Goal: Book appointment/travel/reservation

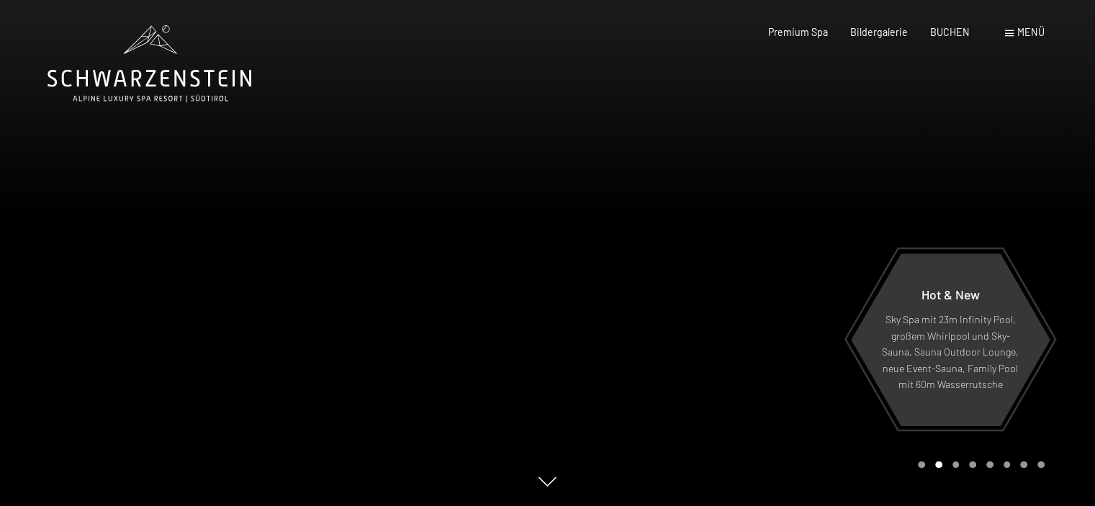
click at [855, 163] on div at bounding box center [822, 253] width 548 height 506
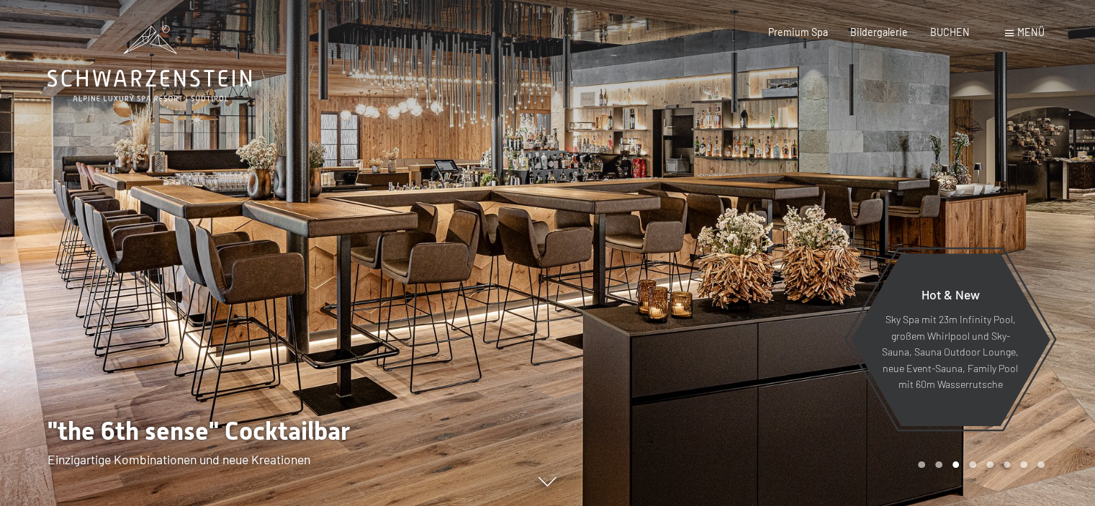
click at [1035, 34] on span "Menü" at bounding box center [1030, 32] width 27 height 12
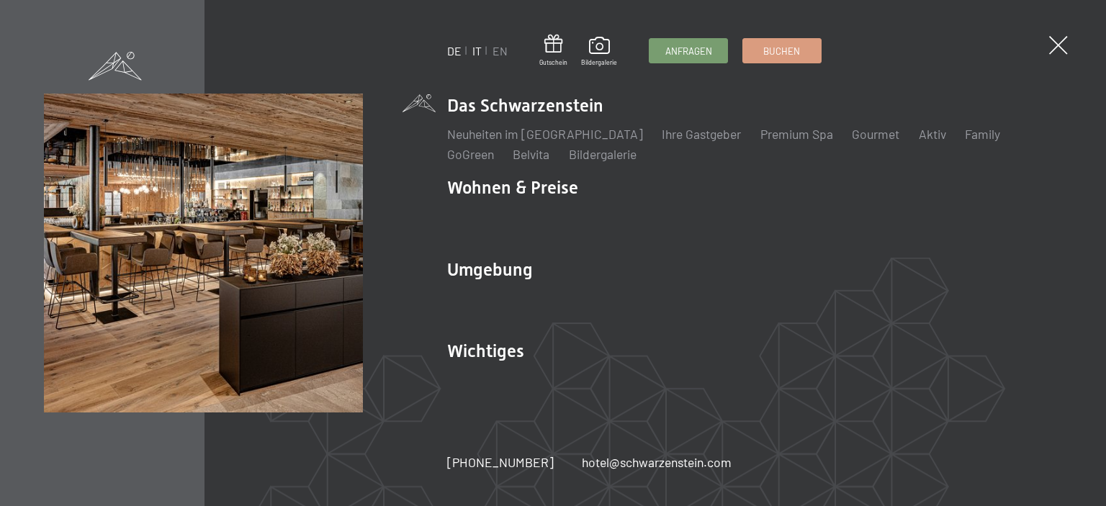
click at [472, 48] on link "IT" at bounding box center [476, 51] width 9 height 14
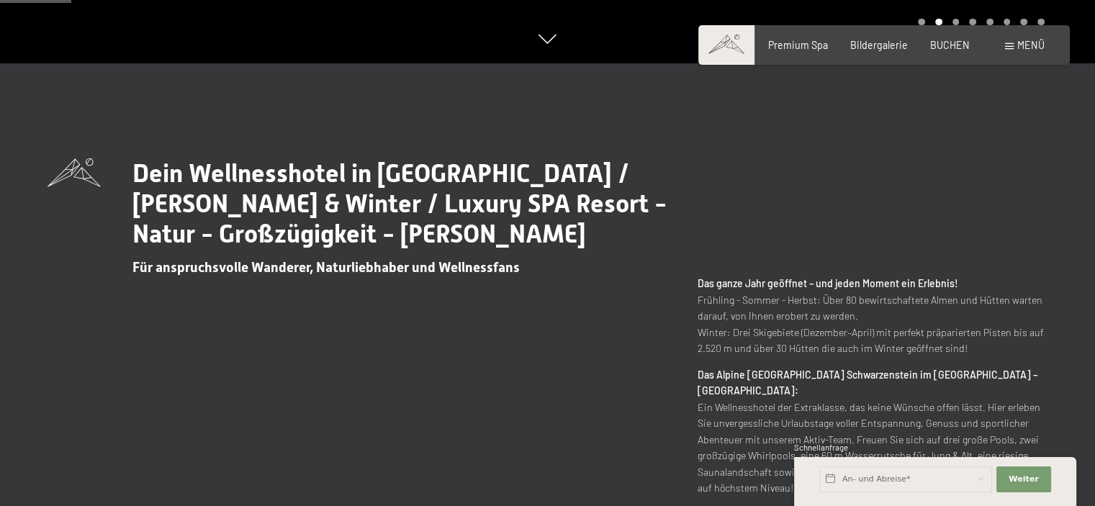
click at [1021, 46] on span "Menü" at bounding box center [1030, 45] width 27 height 12
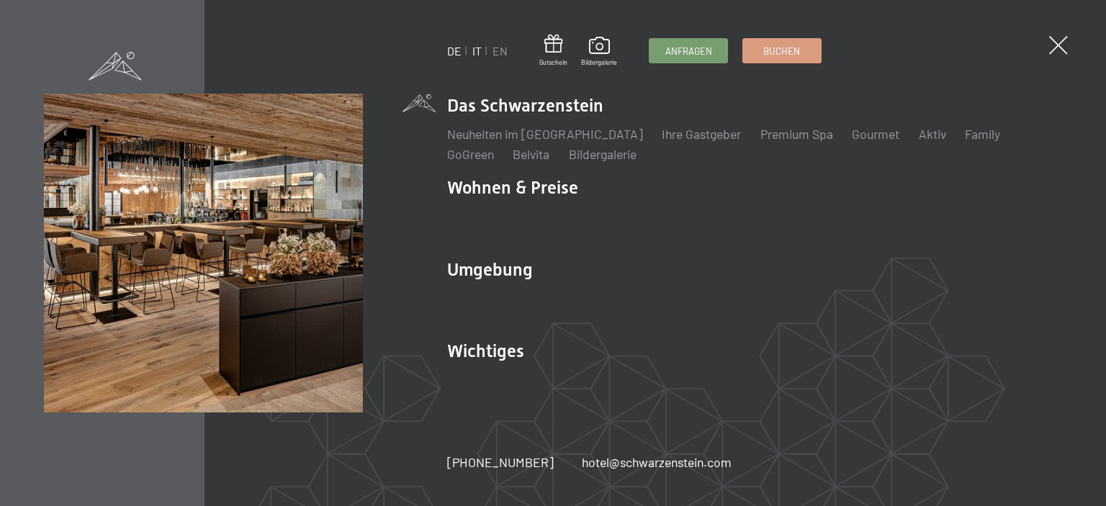
click at [476, 50] on link "IT" at bounding box center [476, 51] width 9 height 14
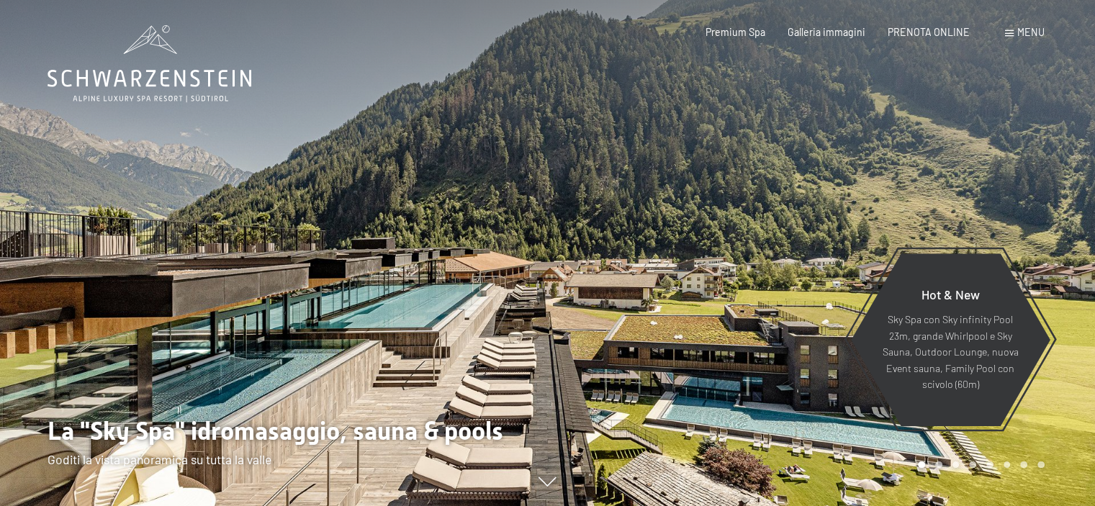
click at [1029, 40] on div "Prenotazione Richiesta Premium Spa Galleria immagini PRENOTA ONLINE Menu DE IT …" at bounding box center [852, 32] width 383 height 14
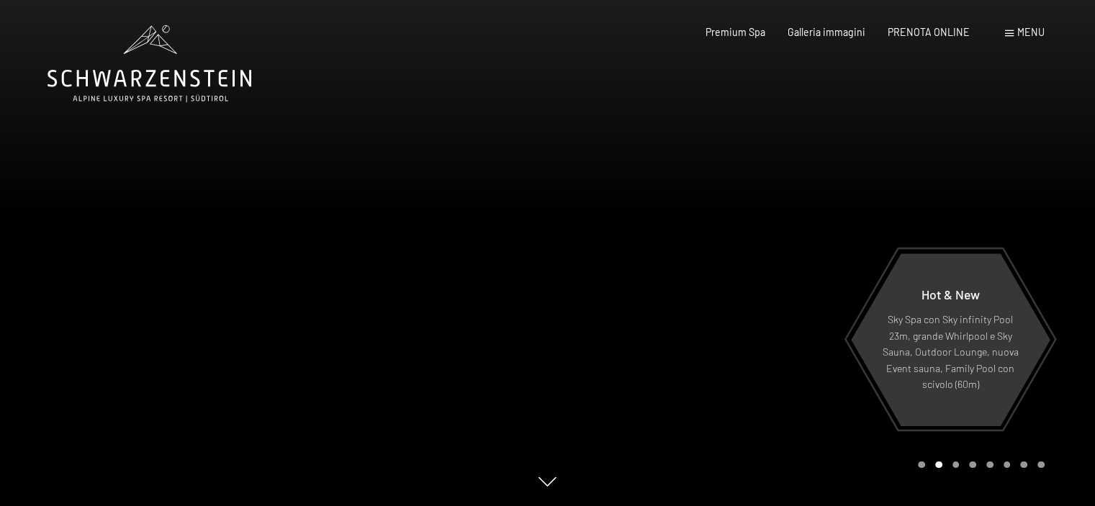
click at [1028, 31] on span "Menu" at bounding box center [1030, 32] width 27 height 12
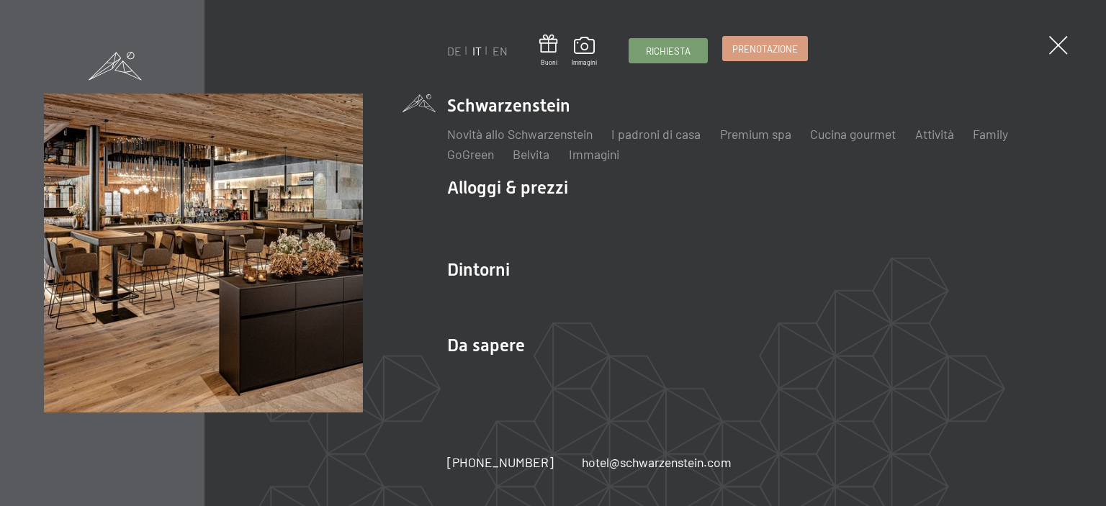
click at [759, 47] on span "Prenotazione" at bounding box center [764, 48] width 65 height 13
click at [764, 44] on span "Prenotazione" at bounding box center [764, 48] width 65 height 13
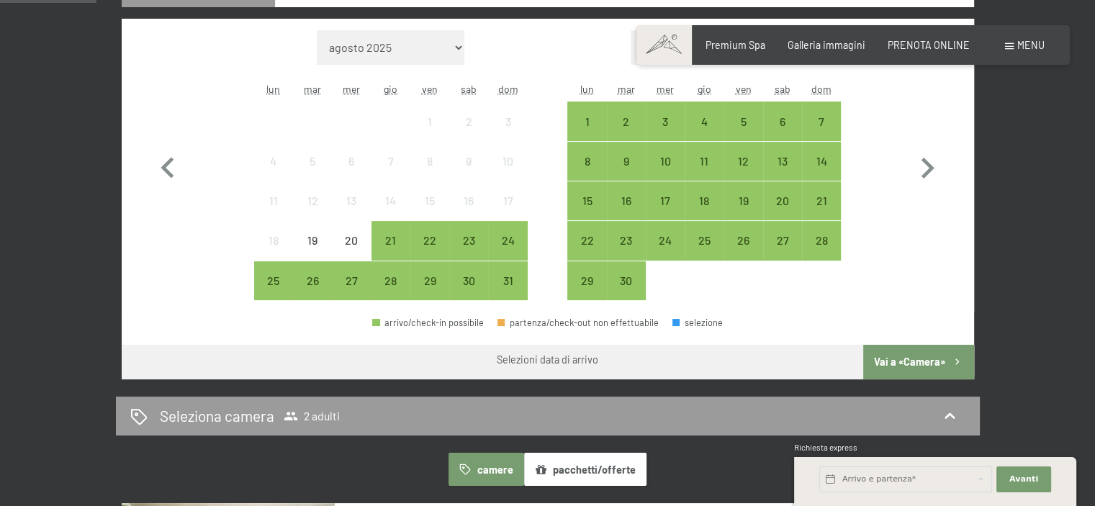
scroll to position [432, 0]
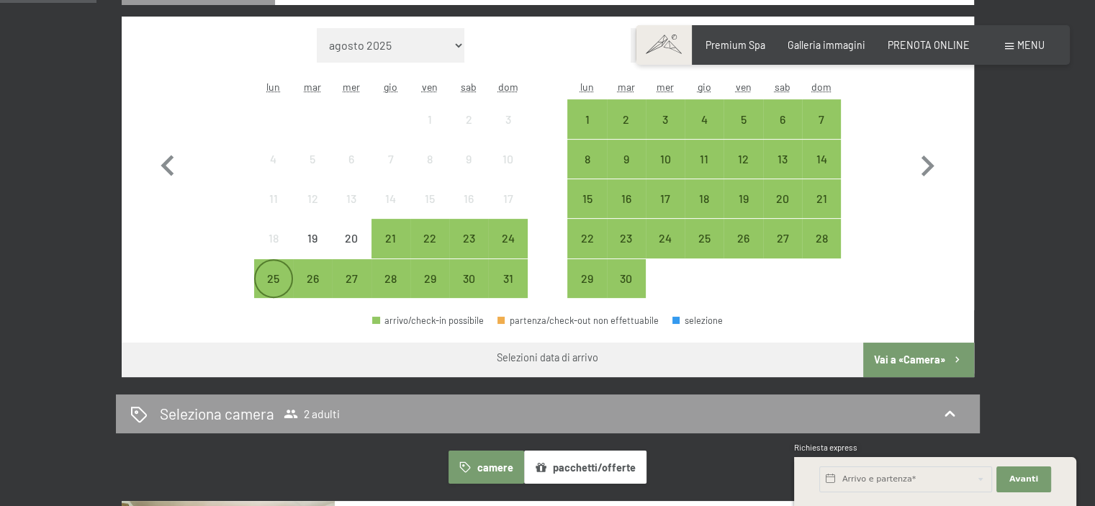
click at [274, 273] on div "25" at bounding box center [274, 291] width 36 height 36
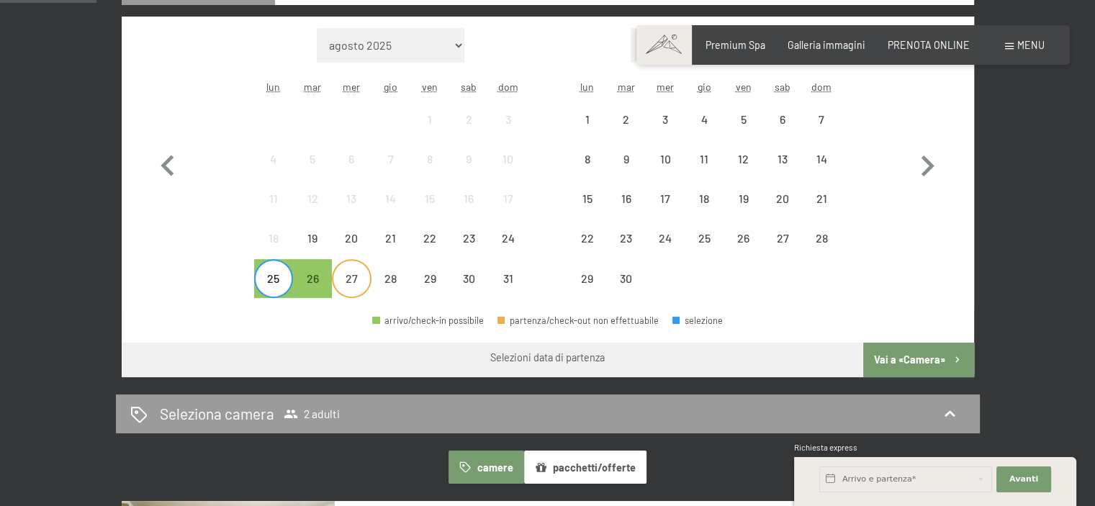
click at [354, 279] on div "27" at bounding box center [351, 291] width 36 height 36
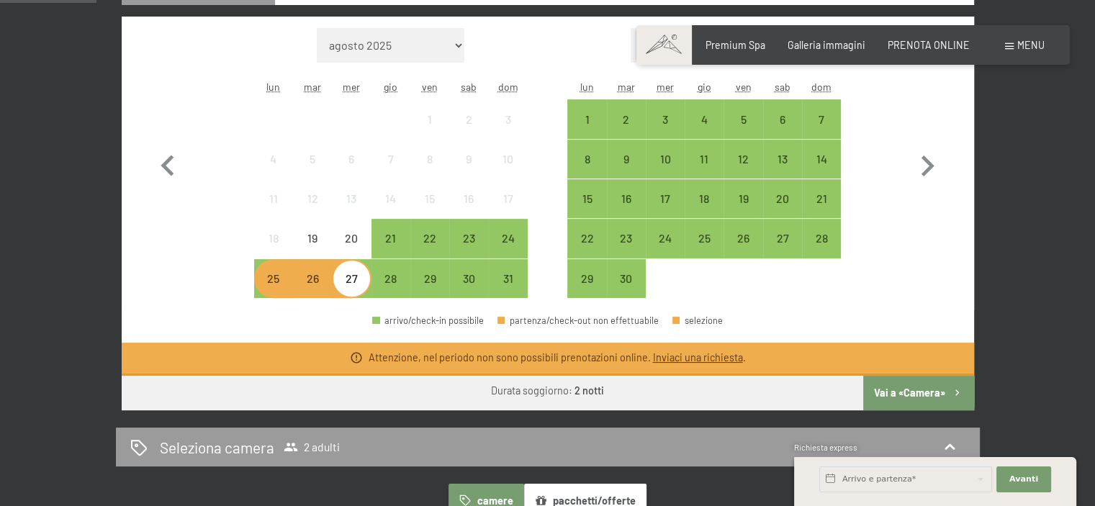
click at [269, 286] on div "25" at bounding box center [274, 291] width 36 height 36
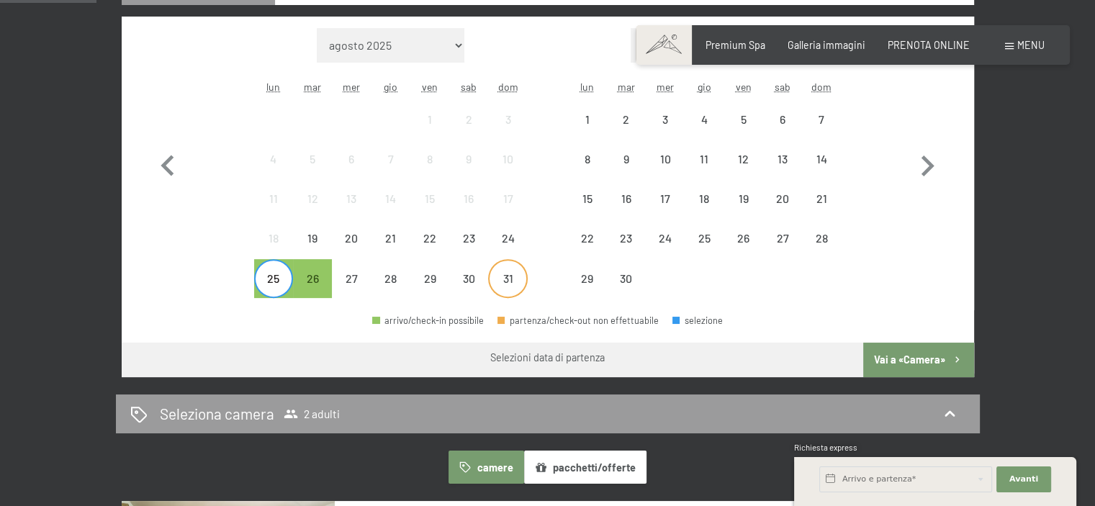
click at [513, 276] on div "31" at bounding box center [507, 291] width 36 height 36
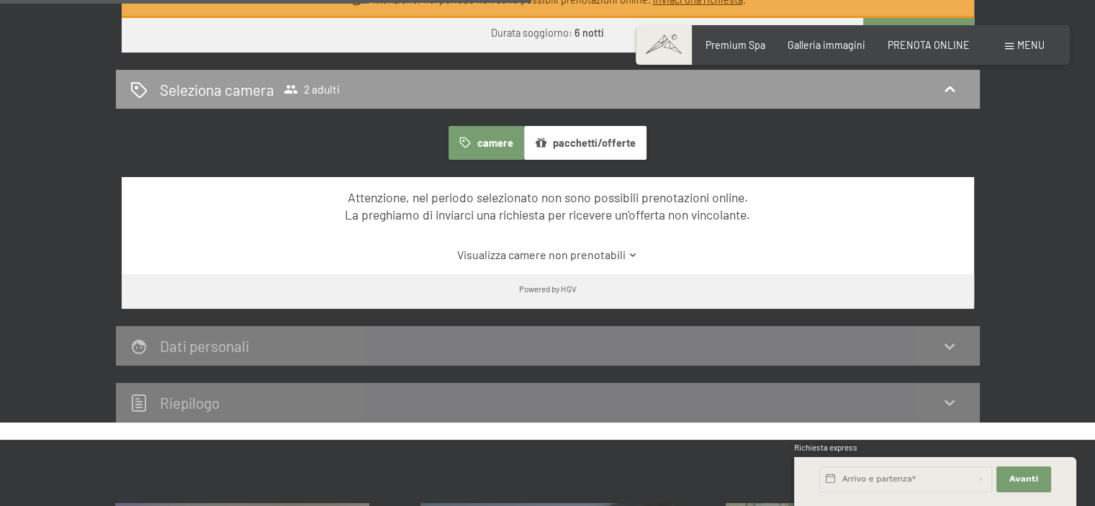
scroll to position [792, 0]
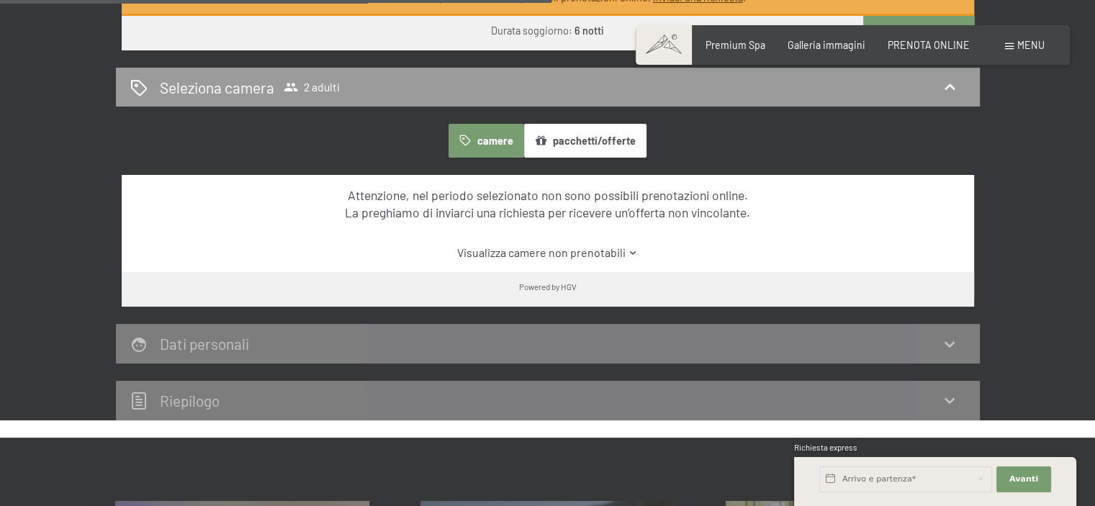
click at [616, 251] on link "Visualizza camere non prenotabili" at bounding box center [547, 253] width 801 height 16
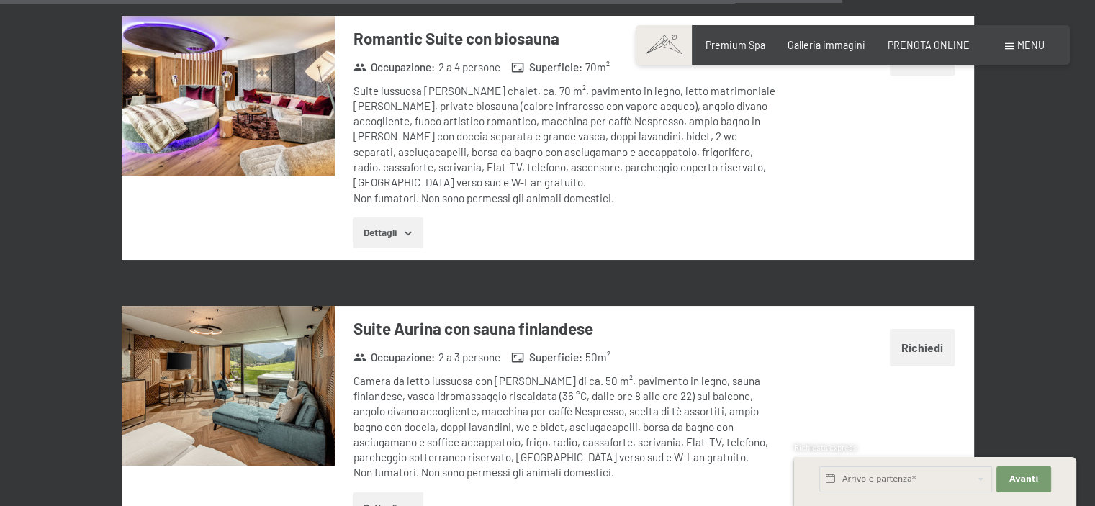
scroll to position [3887, 0]
